Goal: Task Accomplishment & Management: Use online tool/utility

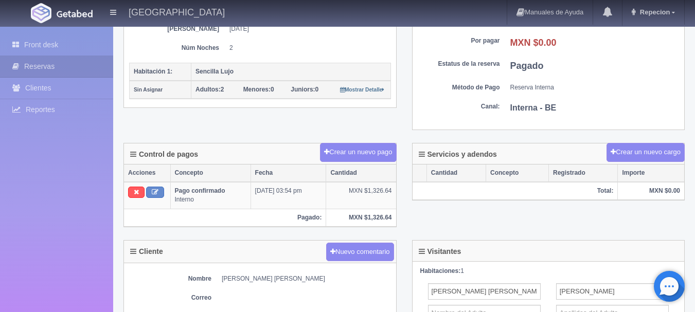
scroll to position [201, 0]
click at [84, 51] on link "Front desk" at bounding box center [56, 44] width 113 height 21
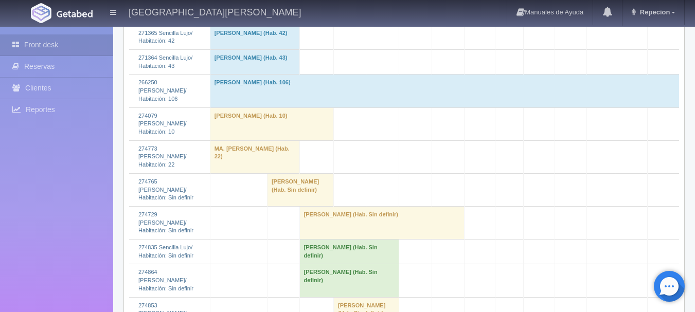
scroll to position [977, 0]
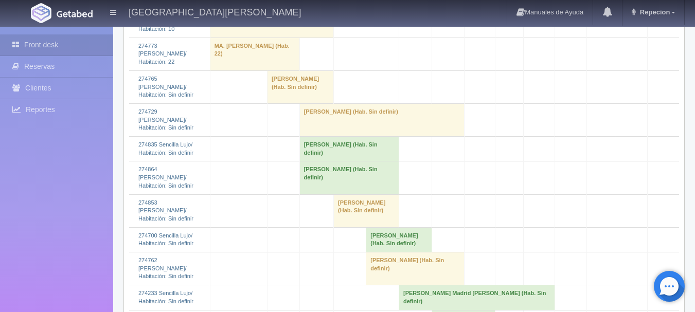
click at [299, 184] on td "Gabriela Rebeca Lerma Salazar (Hab. Sin definir)" at bounding box center [348, 178] width 99 height 33
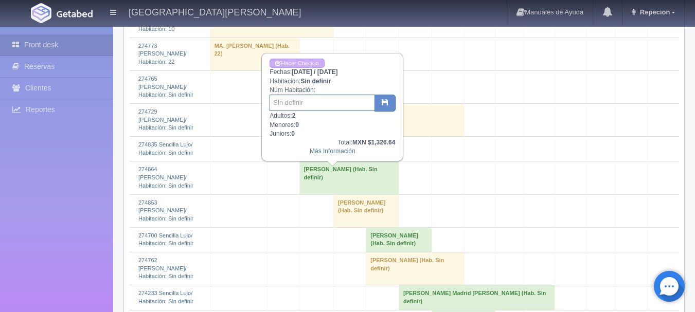
click at [320, 100] on input "text" at bounding box center [322, 103] width 105 height 16
type input "12"
click at [381, 105] on button "button" at bounding box center [384, 103] width 21 height 17
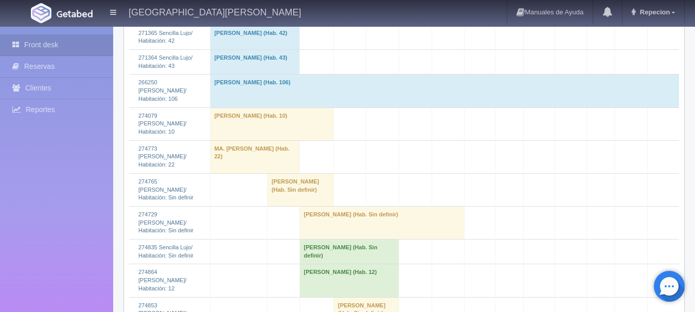
scroll to position [926, 0]
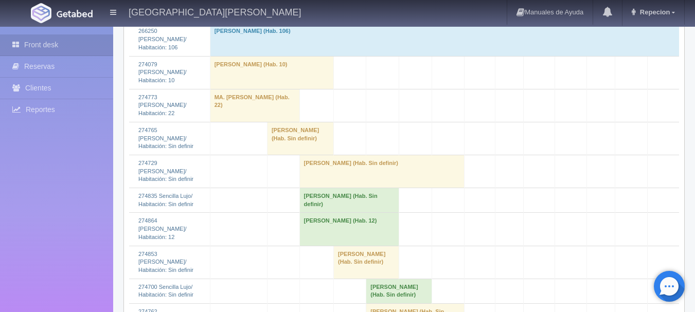
click at [271, 155] on td "[PERSON_NAME] (Hab. Sin definir)" at bounding box center [300, 138] width 66 height 33
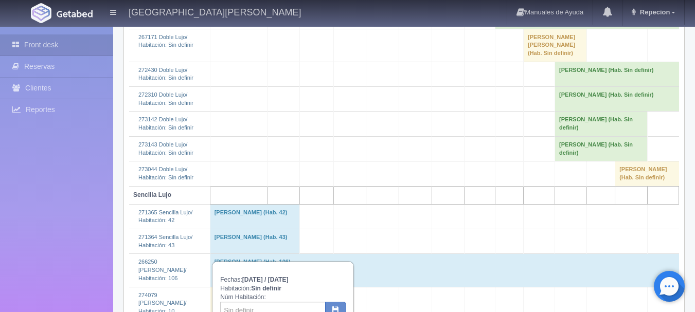
scroll to position [669, 0]
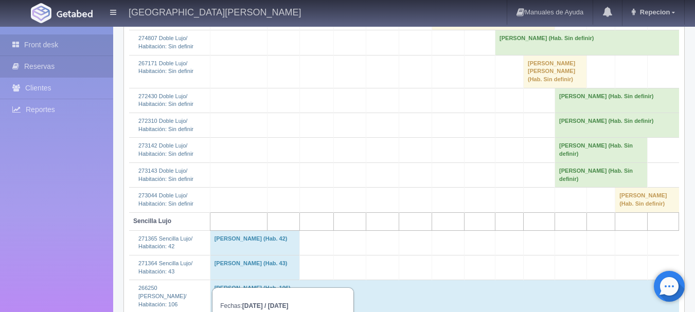
click at [48, 69] on link "Reservas" at bounding box center [56, 66] width 113 height 21
click at [53, 63] on link "Reservas" at bounding box center [56, 66] width 113 height 21
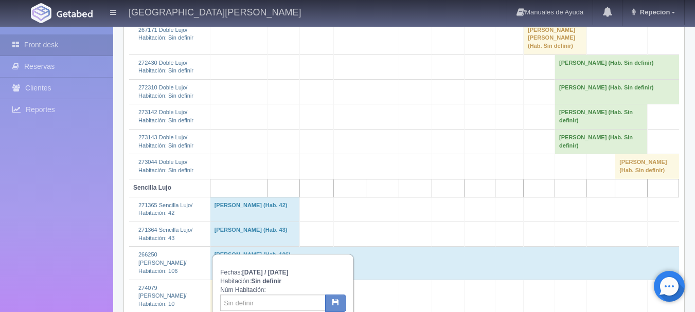
scroll to position [772, 0]
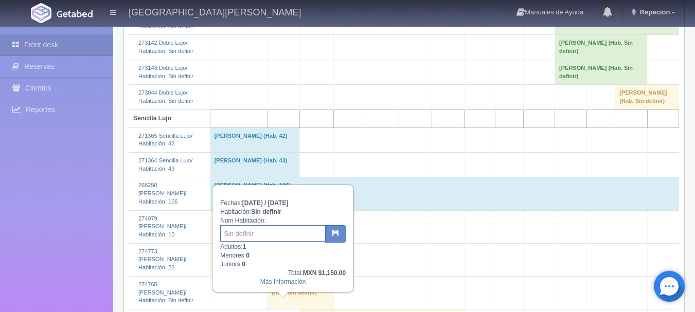
click at [267, 233] on input "text" at bounding box center [272, 233] width 105 height 16
click at [336, 236] on icon "button" at bounding box center [335, 232] width 7 height 7
click at [47, 194] on div "Front desk Reservas Clientes Reportes Reporte del día Concentrado de ventas Ana…" at bounding box center [56, 183] width 113 height 312
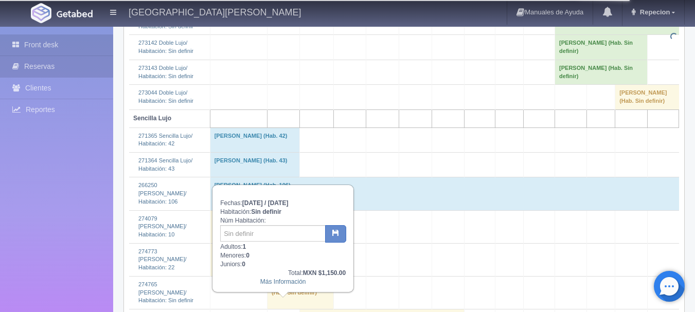
click at [97, 66] on link "Reservas" at bounding box center [56, 66] width 113 height 21
click at [83, 266] on div "Front desk Reservas Clientes Reportes Reporte del día Concentrado de ventas Ana…" at bounding box center [56, 183] width 113 height 312
